Goal: Task Accomplishment & Management: Use online tool/utility

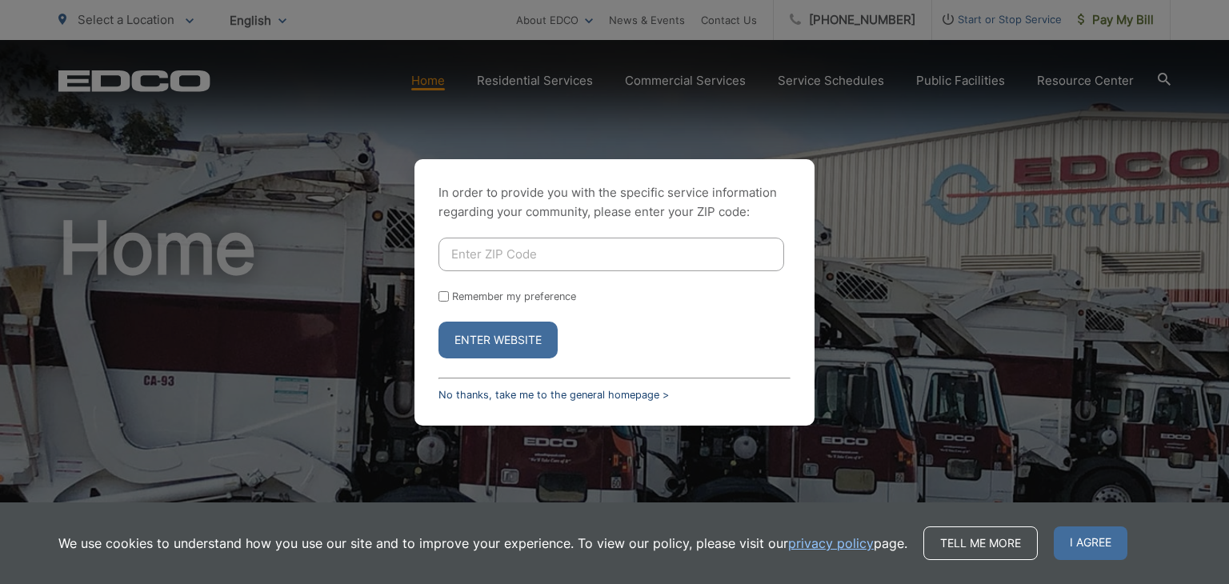
click at [510, 396] on link "No thanks, take me to the general homepage >" at bounding box center [553, 395] width 230 height 12
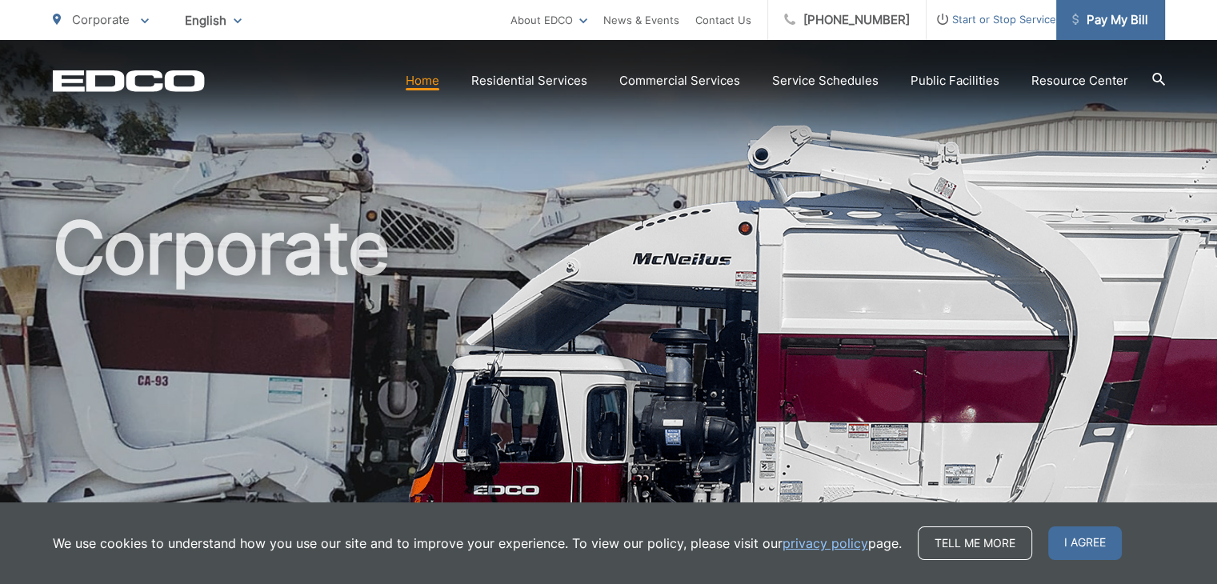
click at [1117, 17] on span "Pay My Bill" at bounding box center [1110, 19] width 76 height 19
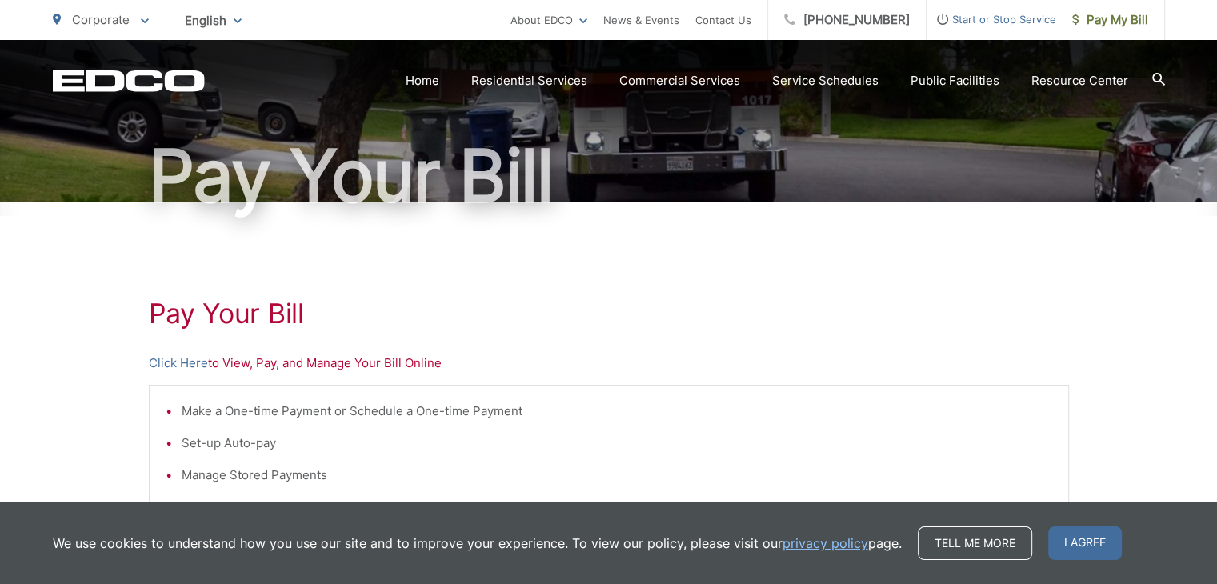
scroll to position [125, 0]
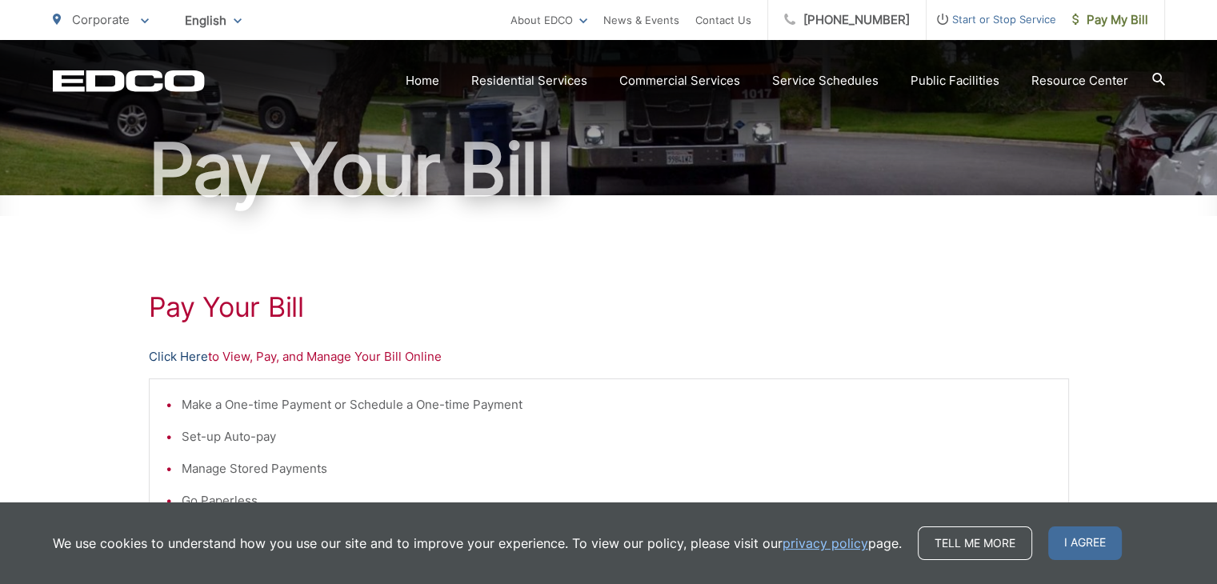
click at [176, 353] on link "Click Here" at bounding box center [178, 356] width 59 height 19
